Goal: Obtain resource: Obtain resource

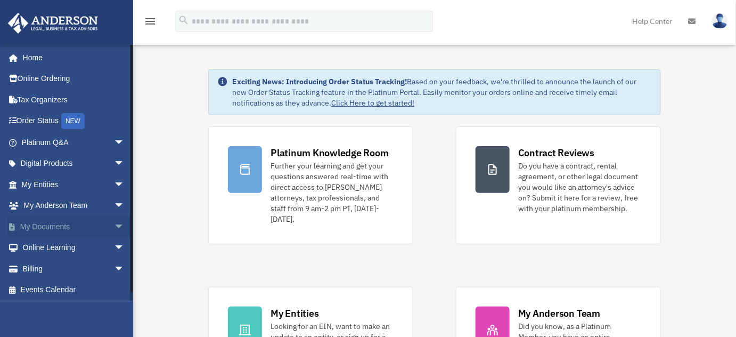
click at [114, 226] on span "arrow_drop_down" at bounding box center [124, 227] width 21 height 22
click at [41, 248] on link "Box" at bounding box center [78, 247] width 126 height 21
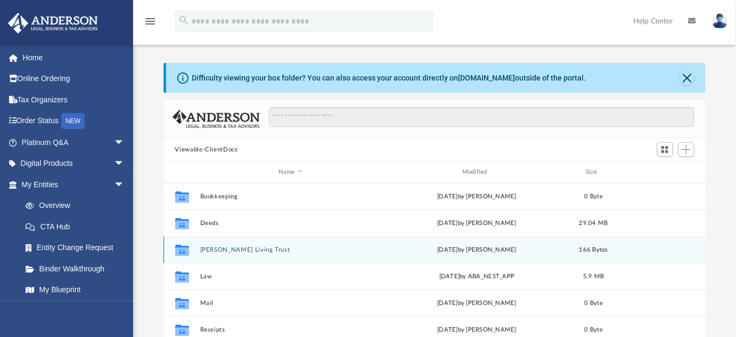
click at [217, 252] on button "[PERSON_NAME] Living Trust" at bounding box center [291, 249] width 182 height 7
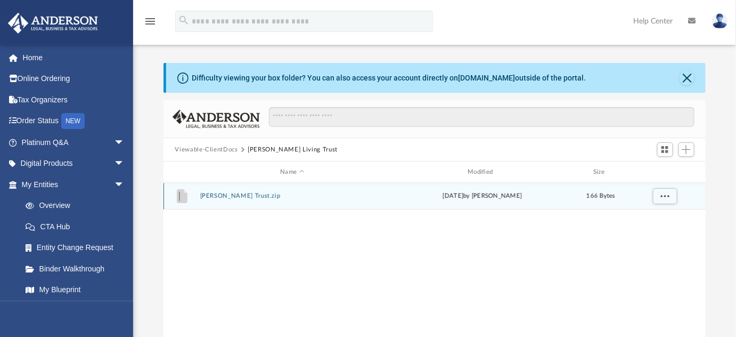
click at [224, 200] on div "File Glassey Trust.zip Thu Sep 18 2025 by Yvonne Glassey 166 Bytes" at bounding box center [434, 196] width 543 height 27
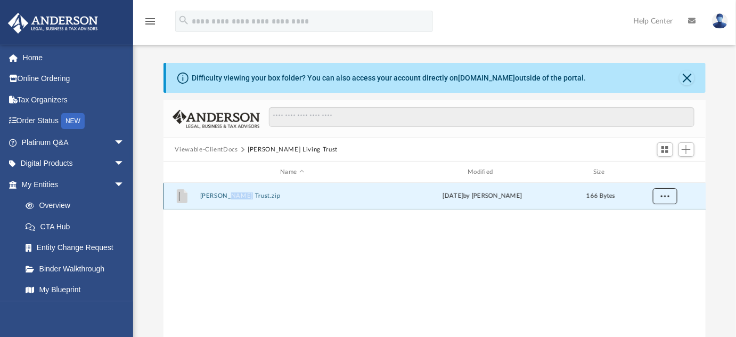
click at [662, 198] on button "More options" at bounding box center [664, 196] width 24 height 16
click at [651, 219] on li "Preview" at bounding box center [655, 217] width 31 height 11
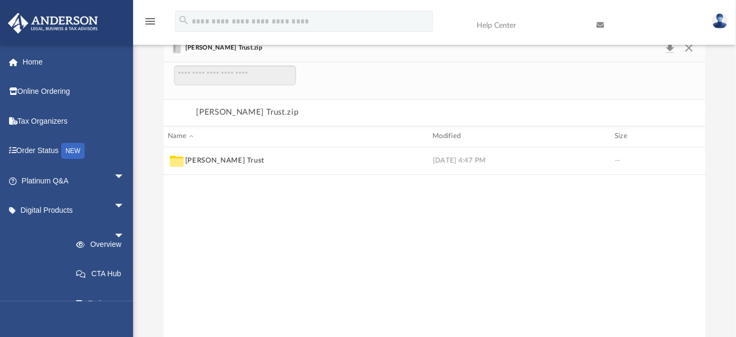
scroll to position [203, 535]
click at [193, 163] on button "Glassey Trust" at bounding box center [224, 161] width 79 height 10
click at [193, 163] on div "grid" at bounding box center [434, 242] width 543 height 190
drag, startPoint x: 306, startPoint y: 183, endPoint x: 300, endPoint y: 183, distance: 5.9
click at [306, 183] on div "grid" at bounding box center [434, 242] width 543 height 190
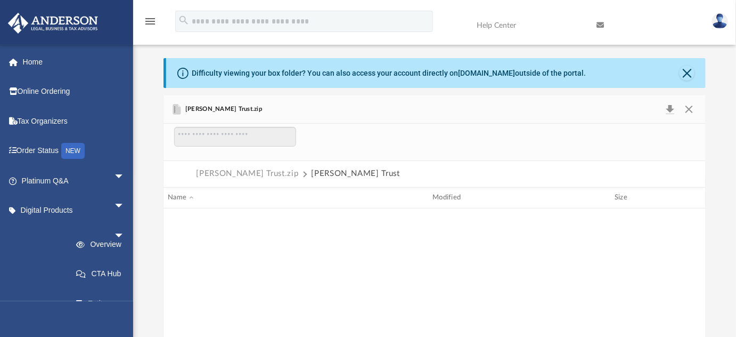
scroll to position [0, 0]
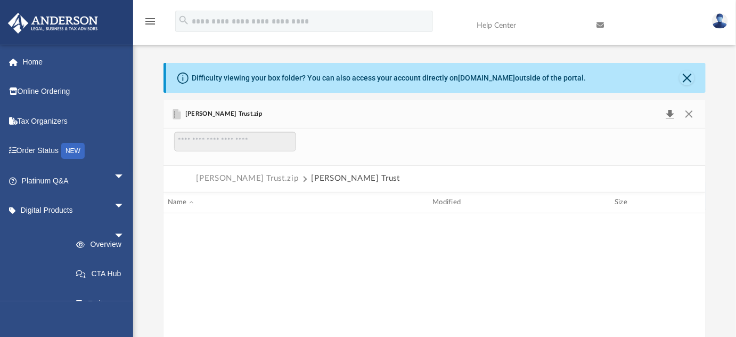
click at [670, 112] on button "Download" at bounding box center [670, 113] width 19 height 15
click at [690, 111] on button "Close" at bounding box center [688, 113] width 19 height 15
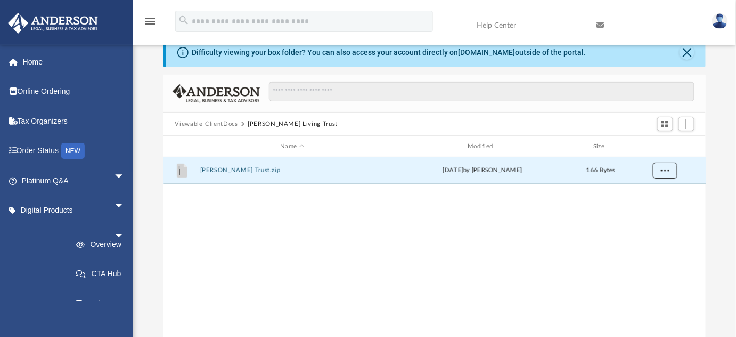
scroll to position [48, 0]
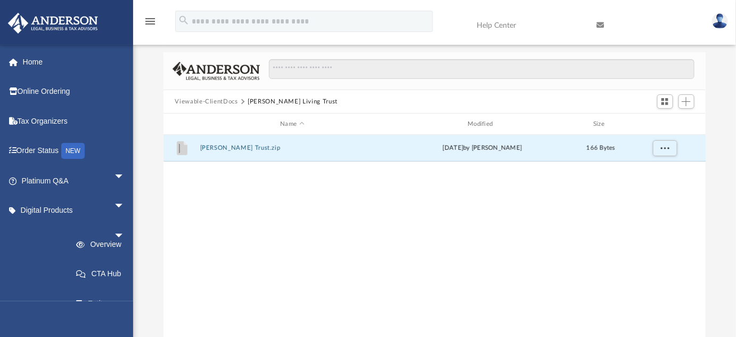
click at [417, 305] on div "File Glassey Trust.zip Thu Sep 18 2025 by Yvonne Glassey 166 Bytes" at bounding box center [434, 245] width 543 height 221
click at [667, 151] on button "More options" at bounding box center [664, 148] width 24 height 16
click at [541, 201] on div "File Glassey Trust.zip Thu Sep 18 2025 by Yvonne Glassey 166 Bytes" at bounding box center [434, 245] width 543 height 221
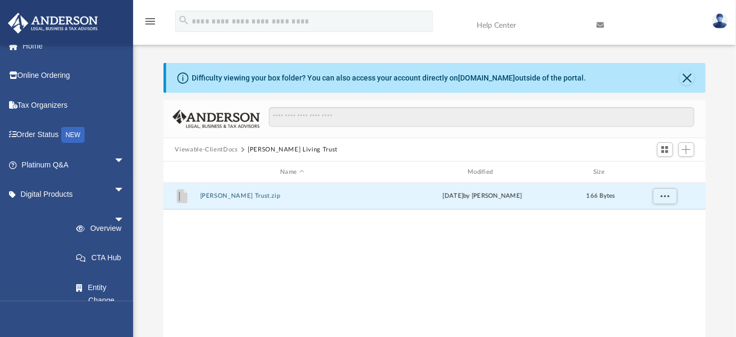
scroll to position [0, 0]
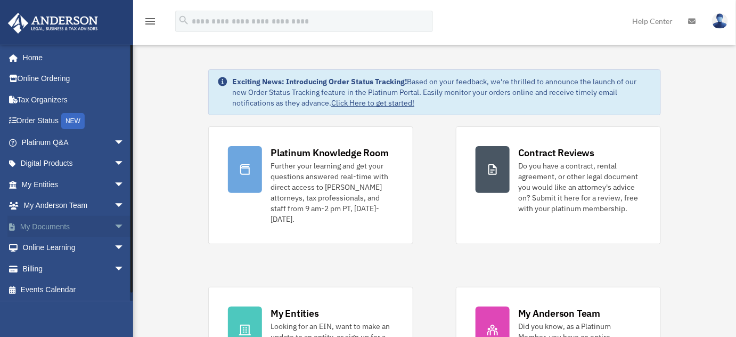
click at [114, 224] on span "arrow_drop_down" at bounding box center [124, 227] width 21 height 22
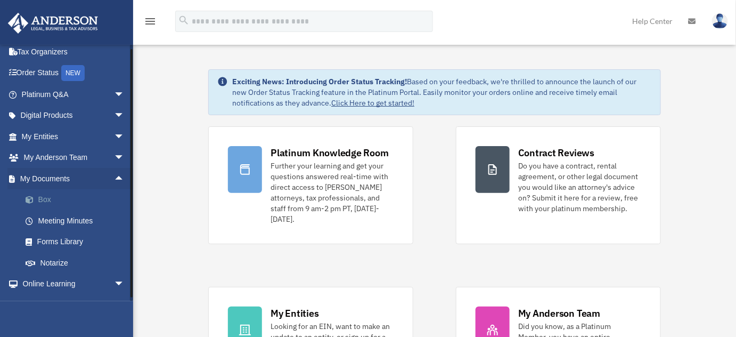
click at [45, 193] on link "Box" at bounding box center [78, 199] width 126 height 21
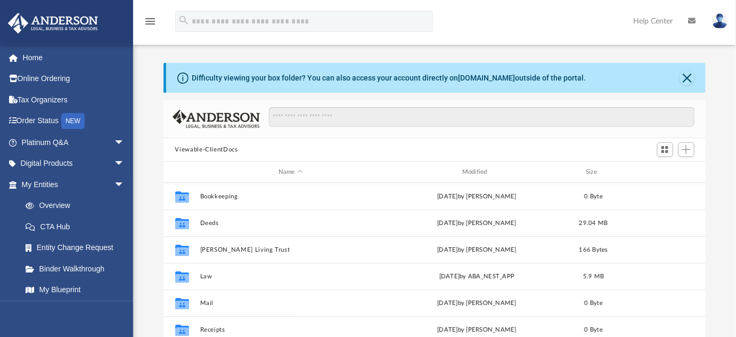
click at [224, 149] on button "Viewable-ClientDocs" at bounding box center [206, 150] width 63 height 10
click at [665, 151] on span "Switch to Grid View" at bounding box center [664, 149] width 9 height 9
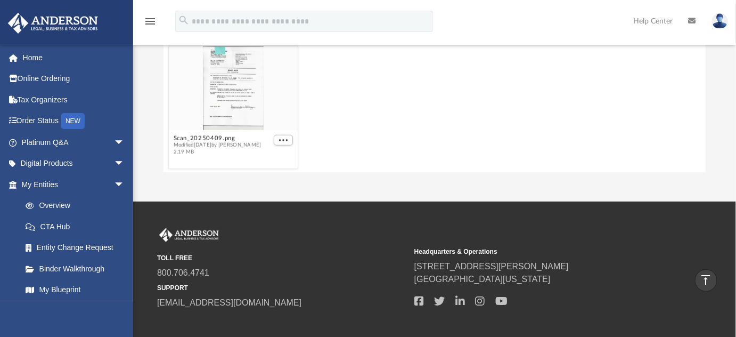
scroll to position [190, 0]
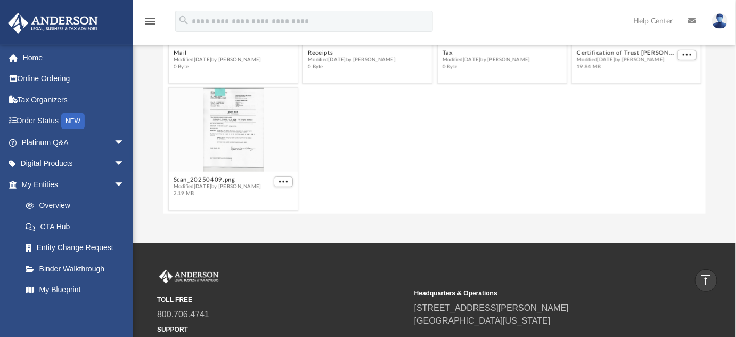
drag, startPoint x: 452, startPoint y: 173, endPoint x: 439, endPoint y: 173, distance: 12.8
click at [439, 173] on div "Scan_20250409.png Modified [DATE] by [PERSON_NAME] 2.19 MB" at bounding box center [435, 149] width 538 height 128
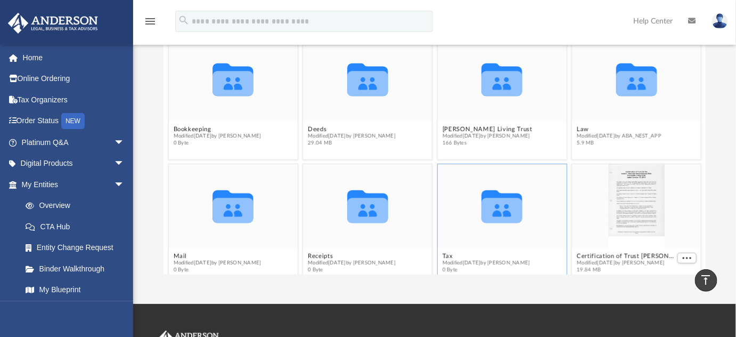
scroll to position [44, 0]
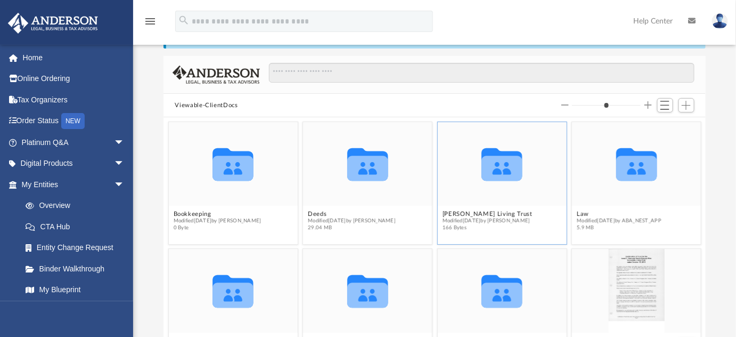
click at [521, 206] on figcaption "[PERSON_NAME] Living Trust Modified [DATE] by [PERSON_NAME] 166 Bytes" at bounding box center [501, 220] width 129 height 28
click at [497, 179] on icon "grid" at bounding box center [501, 167] width 41 height 25
click at [499, 168] on icon "grid" at bounding box center [501, 164] width 41 height 33
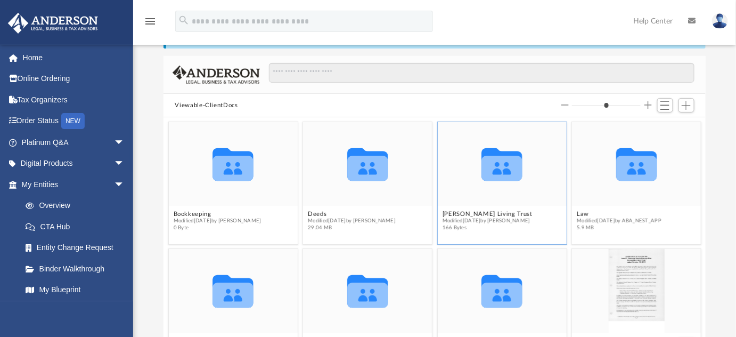
click at [512, 193] on div "Collaborated Folder" at bounding box center [501, 163] width 129 height 84
click at [514, 177] on icon "grid" at bounding box center [501, 167] width 41 height 25
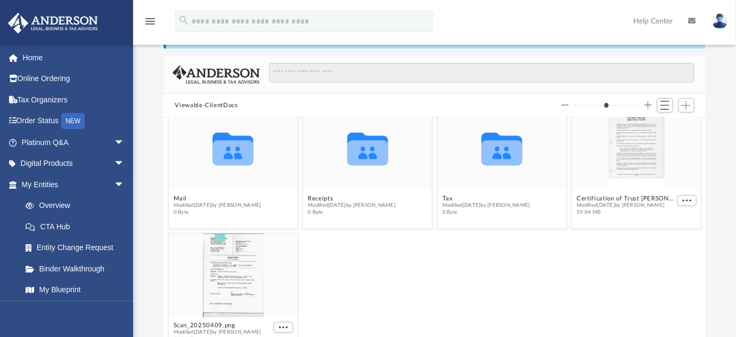
click at [428, 288] on div "Scan_20250409.png Modified [DATE] by [PERSON_NAME] 2.19 MB" at bounding box center [435, 294] width 538 height 128
drag, startPoint x: 428, startPoint y: 288, endPoint x: 419, endPoint y: 289, distance: 8.6
click at [419, 289] on div "Scan_20250409.png Modified [DATE] by [PERSON_NAME] 2.19 MB" at bounding box center [435, 294] width 538 height 128
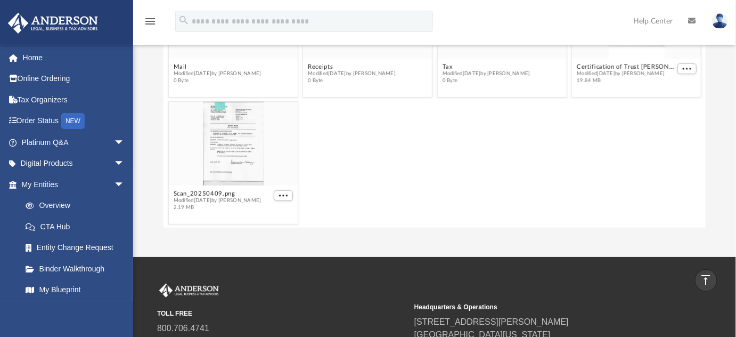
scroll to position [0, 0]
